Goal: Transaction & Acquisition: Purchase product/service

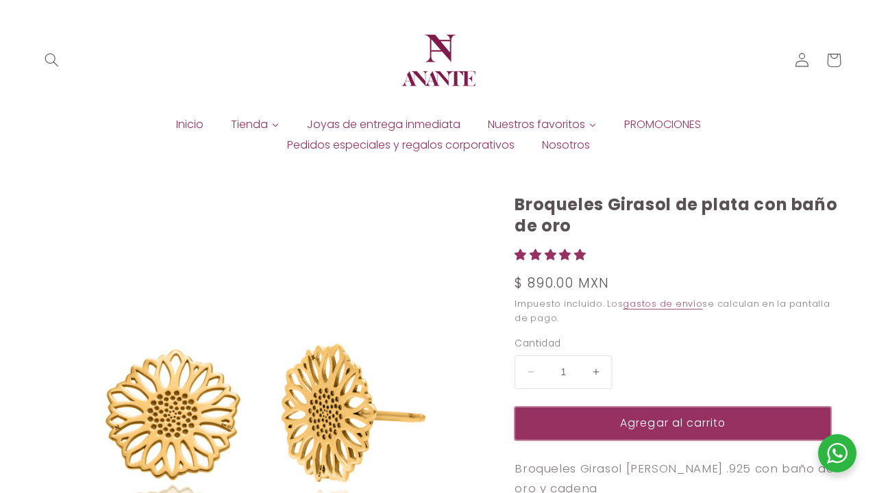
click at [673, 424] on button "Agregar al carrito" at bounding box center [673, 424] width 317 height 34
